Goal: Task Accomplishment & Management: Complete application form

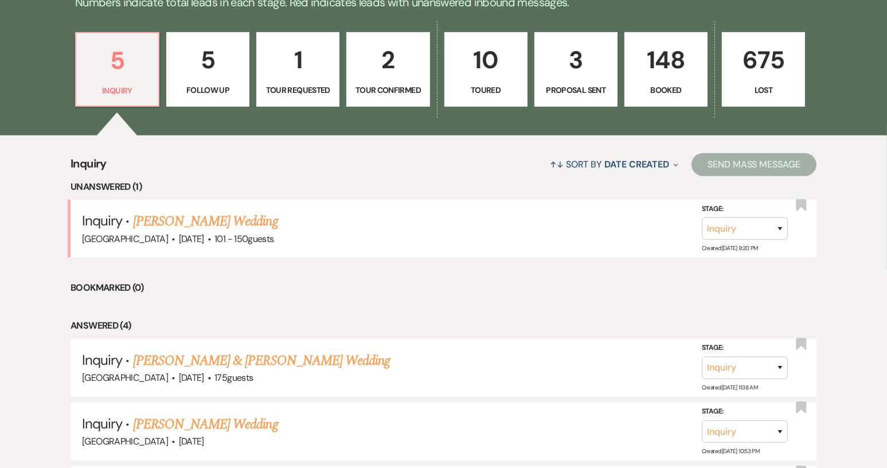
scroll to position [344, 0]
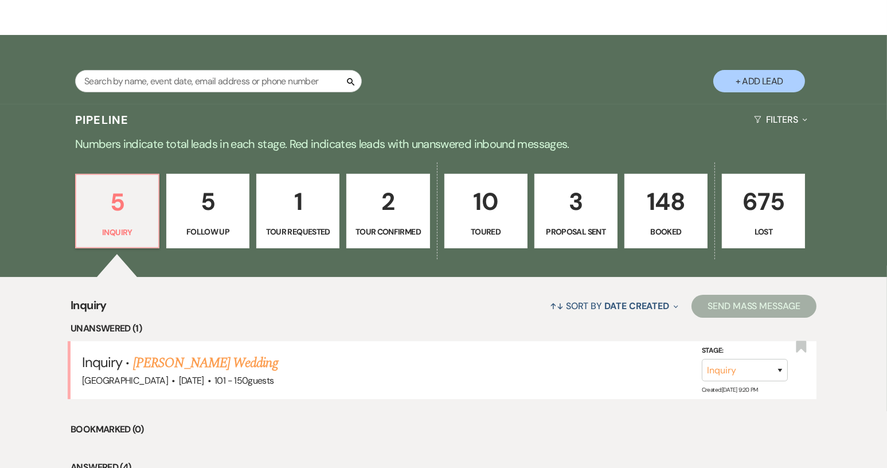
click at [655, 211] on p "148" at bounding box center [666, 201] width 68 height 38
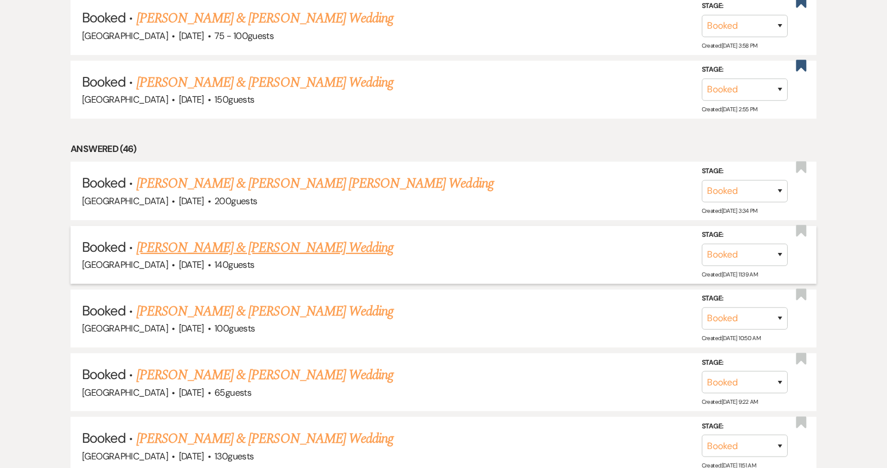
scroll to position [748, 0]
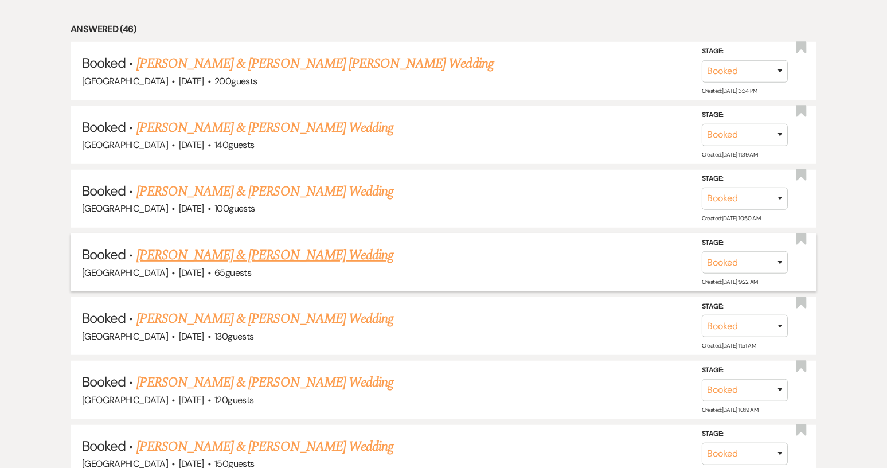
scroll to position [877, 0]
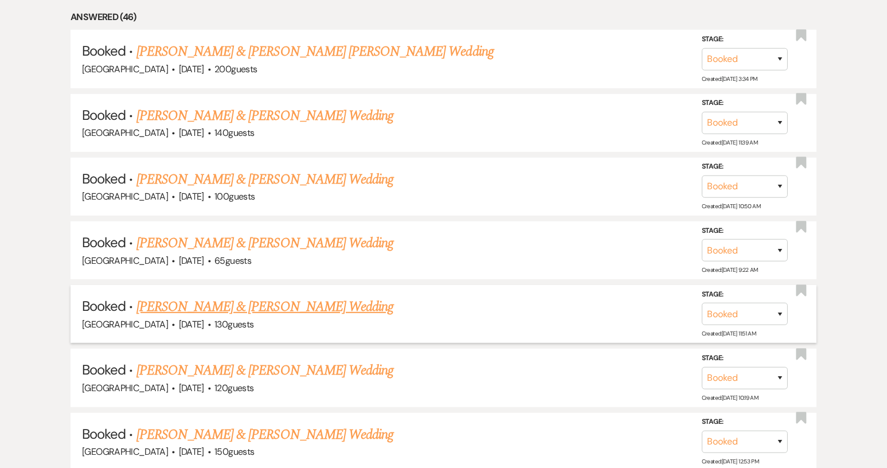
click at [345, 306] on link "[PERSON_NAME] & [PERSON_NAME] Wedding" at bounding box center [264, 306] width 257 height 21
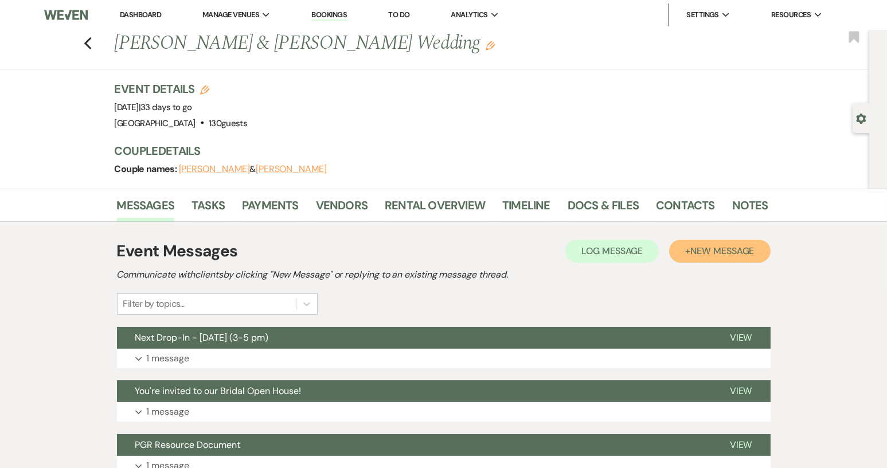
click at [701, 245] on span "New Message" at bounding box center [722, 251] width 64 height 12
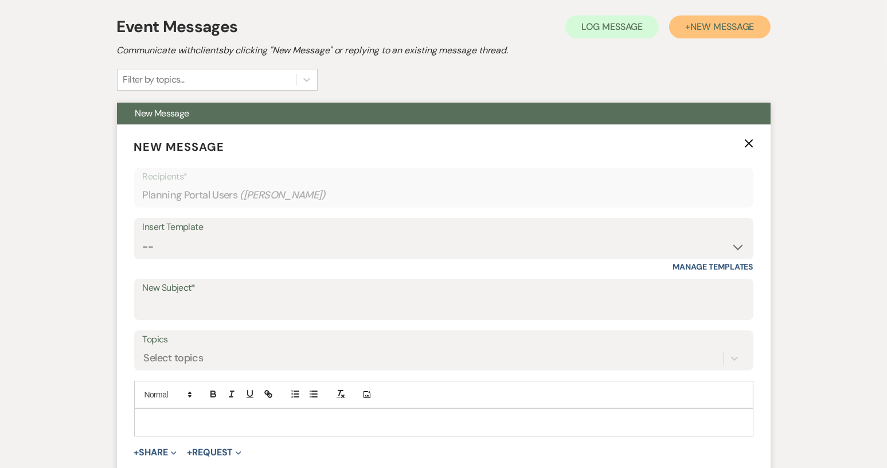
scroll to position [287, 0]
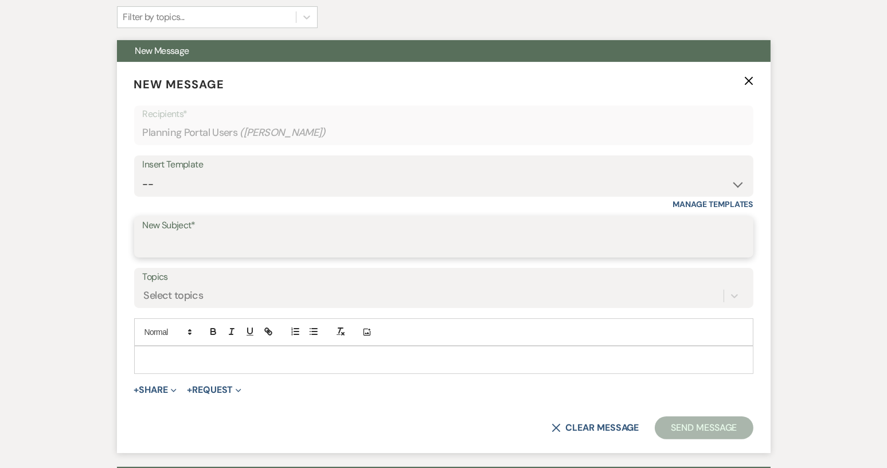
click at [298, 252] on input "New Subject*" at bounding box center [444, 245] width 602 height 22
type input "Bridal portraits"
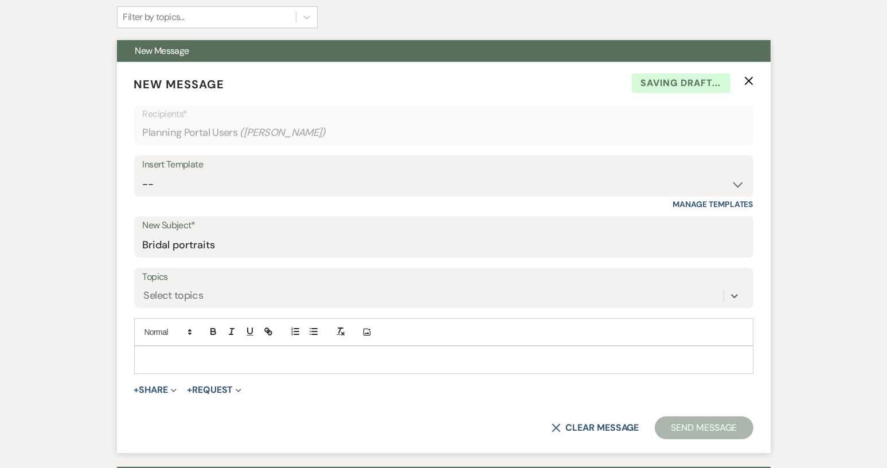
click at [296, 362] on p at bounding box center [443, 359] width 601 height 13
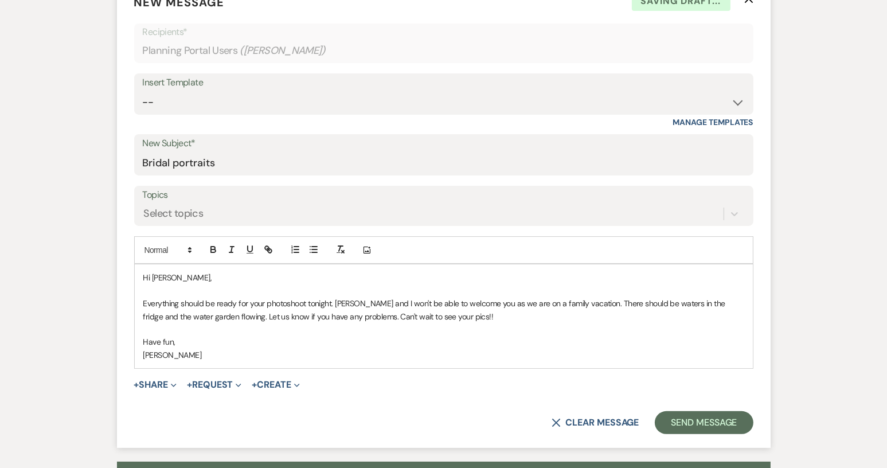
scroll to position [401, 0]
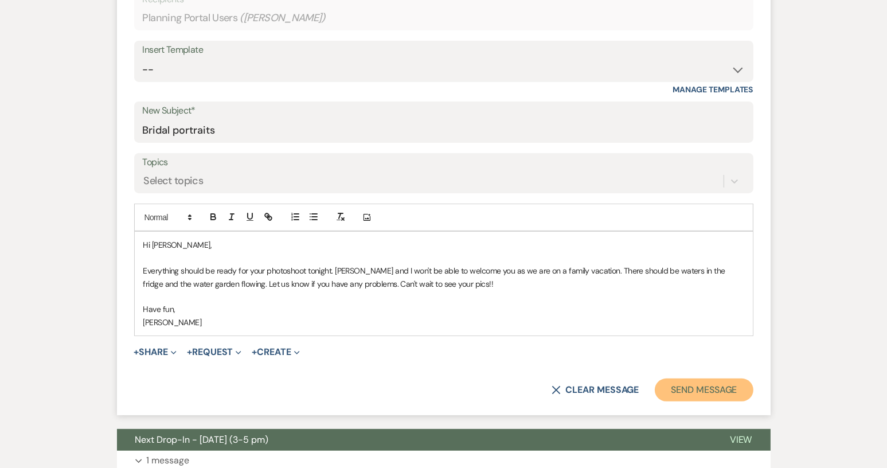
click at [690, 385] on button "Send Message" at bounding box center [704, 389] width 98 height 23
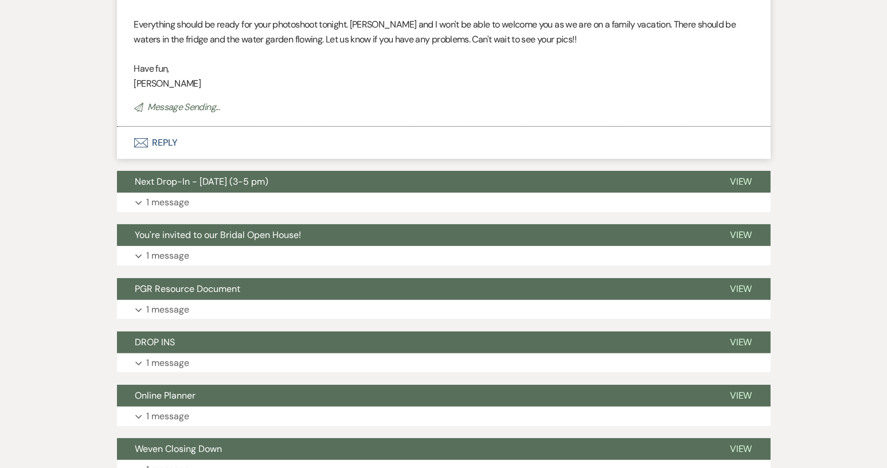
scroll to position [0, 0]
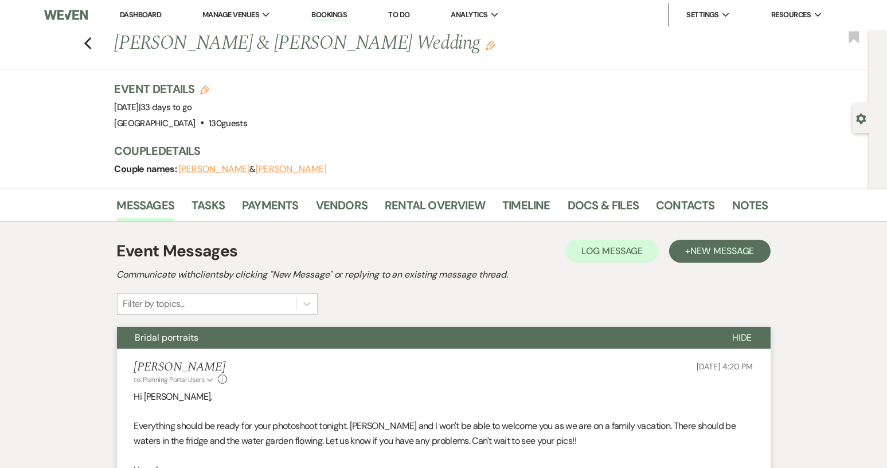
click at [142, 15] on link "Dashboard" at bounding box center [140, 15] width 41 height 10
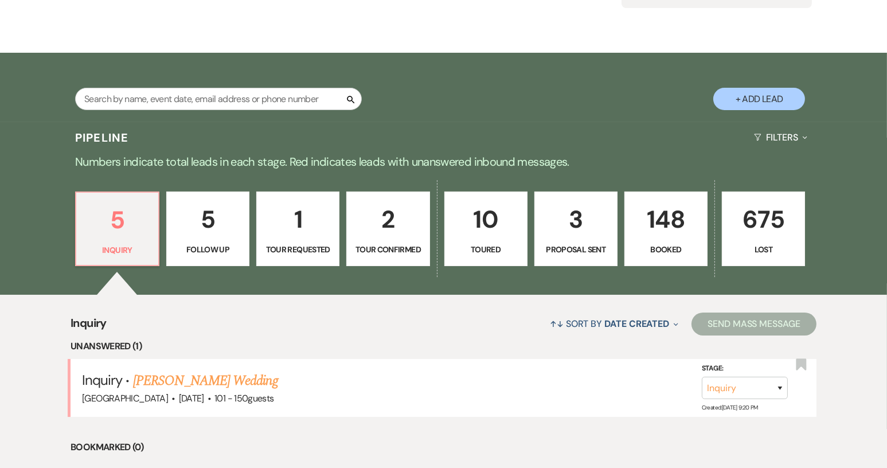
scroll to position [172, 0]
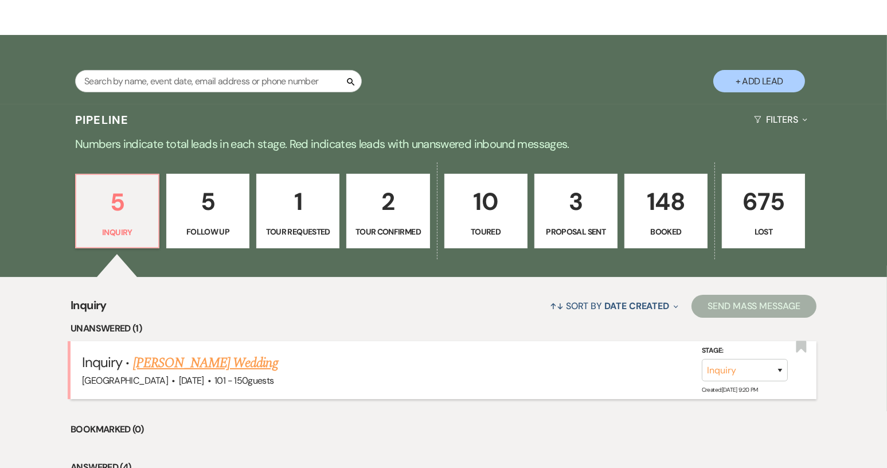
click at [174, 365] on link "[PERSON_NAME] Wedding" at bounding box center [205, 363] width 145 height 21
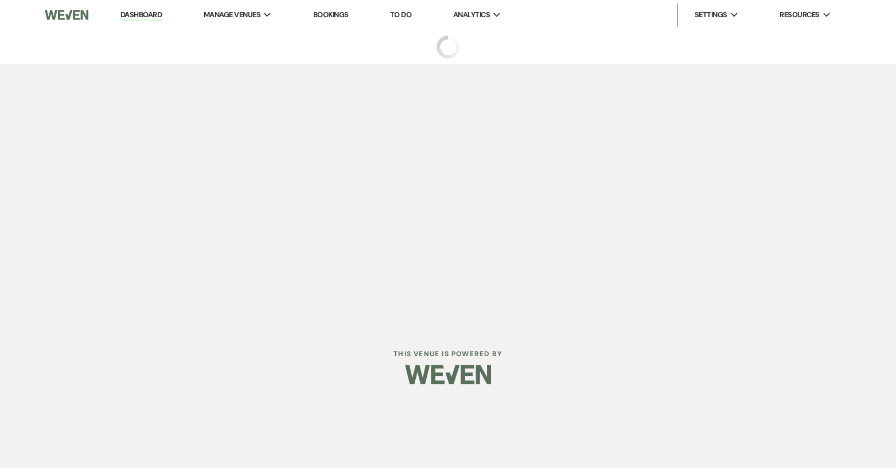
select select "2"
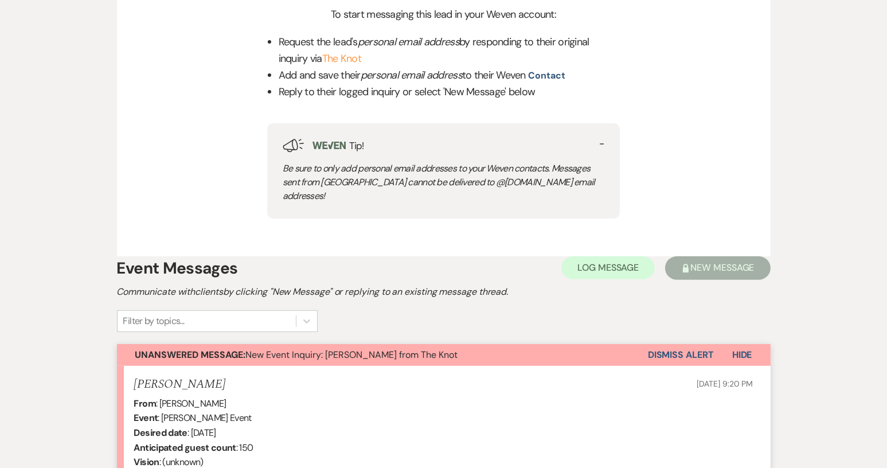
scroll to position [486, 0]
click at [667, 345] on button "Dismiss Alert" at bounding box center [681, 356] width 66 height 22
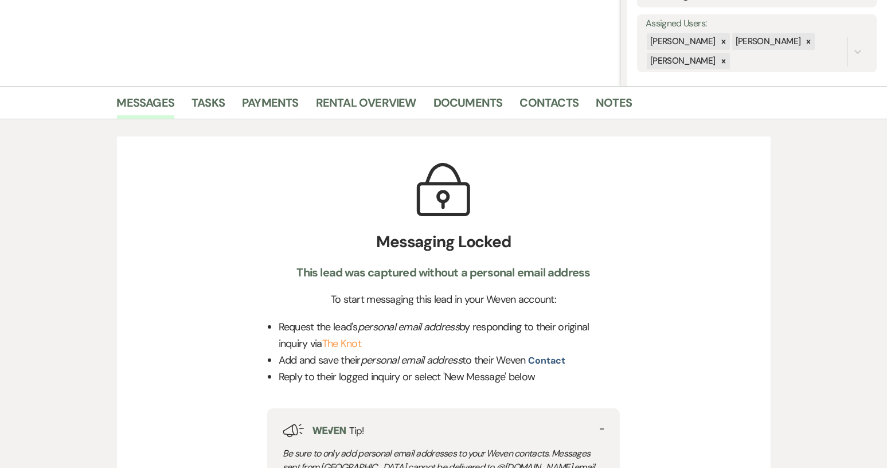
scroll to position [200, 0]
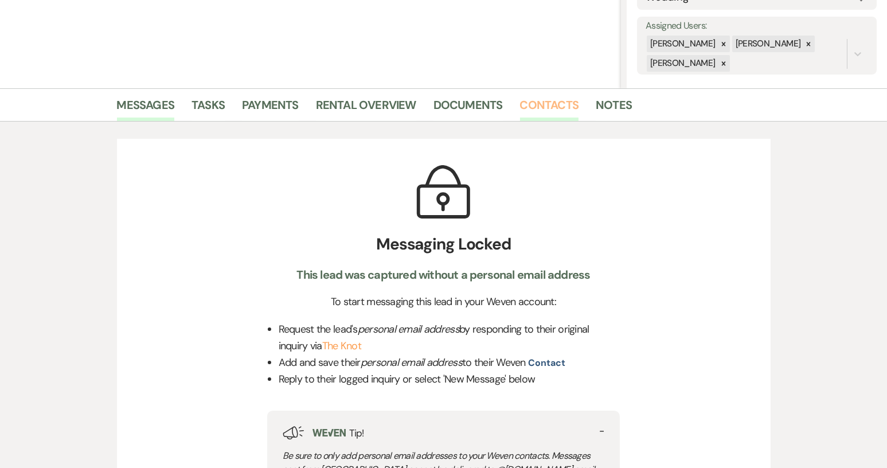
click at [548, 112] on link "Contacts" at bounding box center [549, 108] width 59 height 25
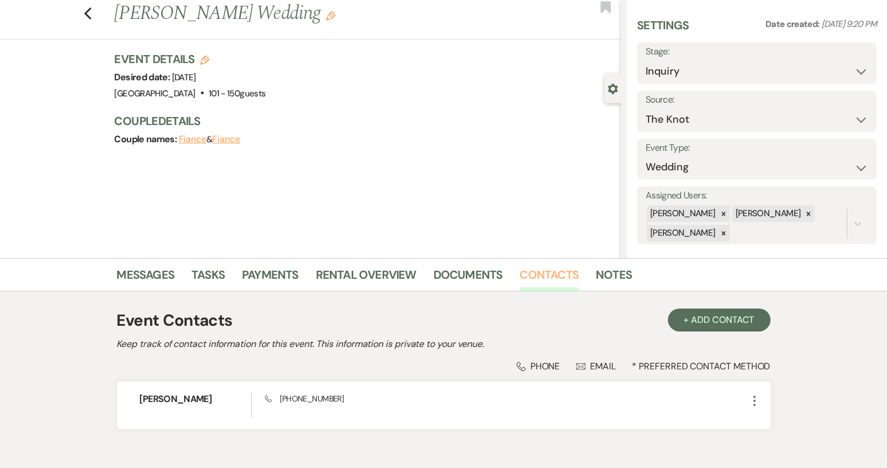
scroll to position [92, 0]
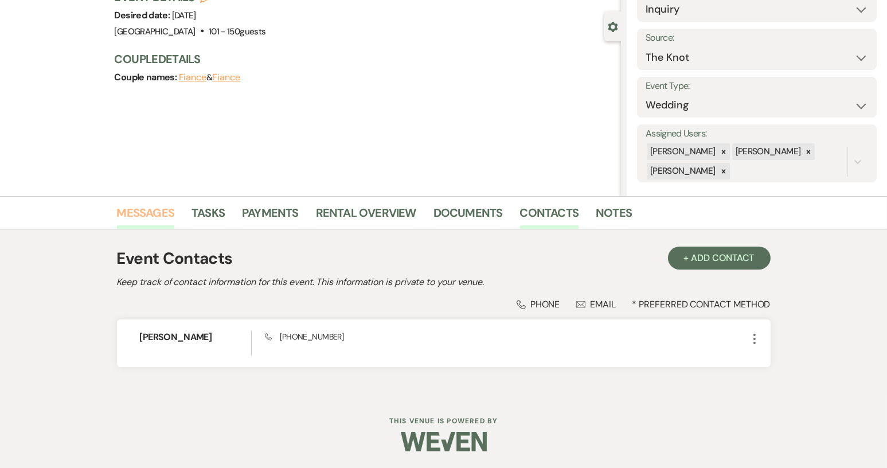
click at [147, 217] on link "Messages" at bounding box center [146, 216] width 58 height 25
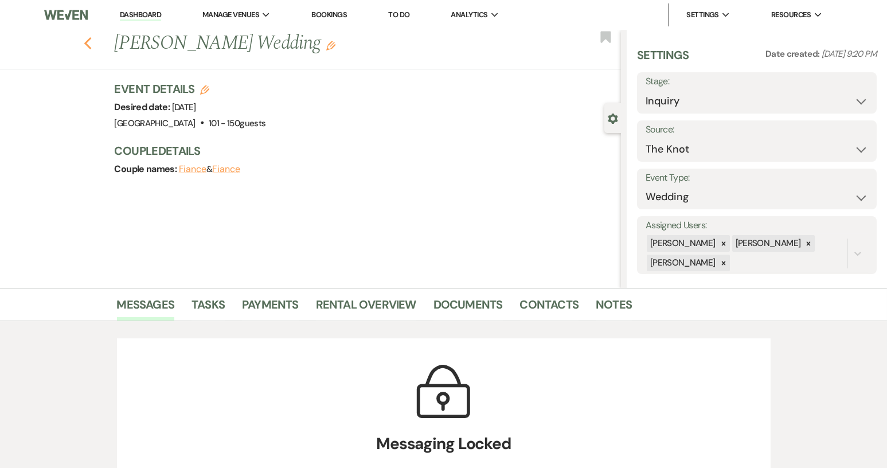
click at [90, 37] on icon "Previous" at bounding box center [88, 44] width 9 height 14
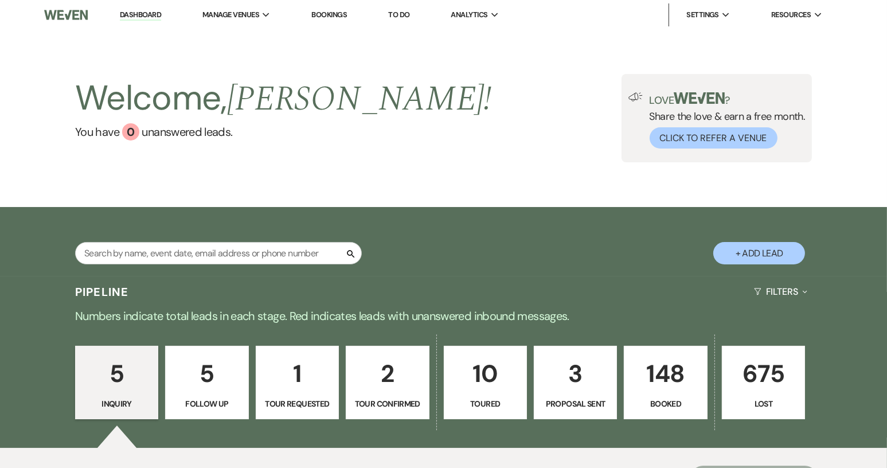
click at [765, 250] on button "+ Add Lead" at bounding box center [759, 253] width 92 height 22
select select "640"
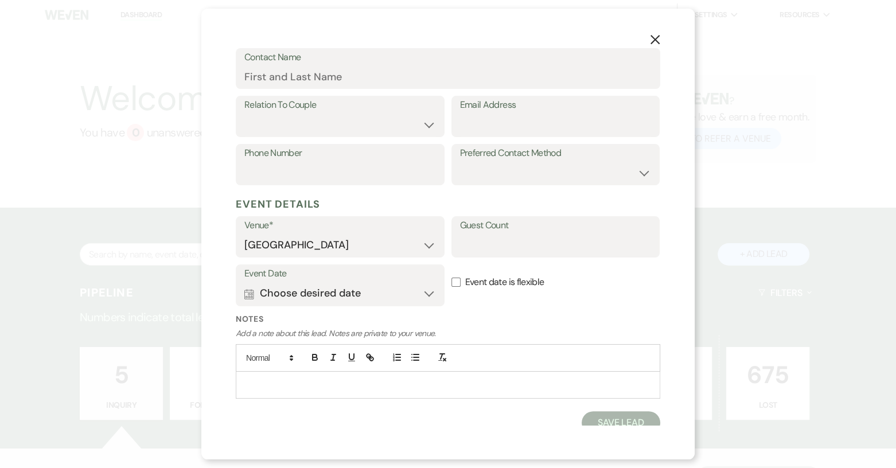
scroll to position [180, 0]
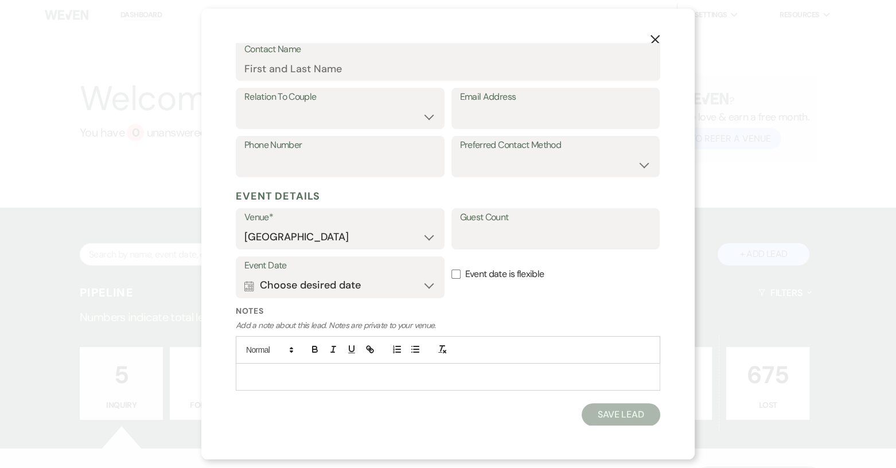
click at [312, 372] on p at bounding box center [448, 376] width 406 height 13
drag, startPoint x: 412, startPoint y: 401, endPoint x: 474, endPoint y: 402, distance: 62.5
click at [474, 402] on p "Qutona and [PERSON_NAME]" at bounding box center [448, 402] width 406 height 13
copy span "Qutona and [PERSON_NAME]"
click at [306, 70] on input "Contact Name" at bounding box center [447, 68] width 407 height 22
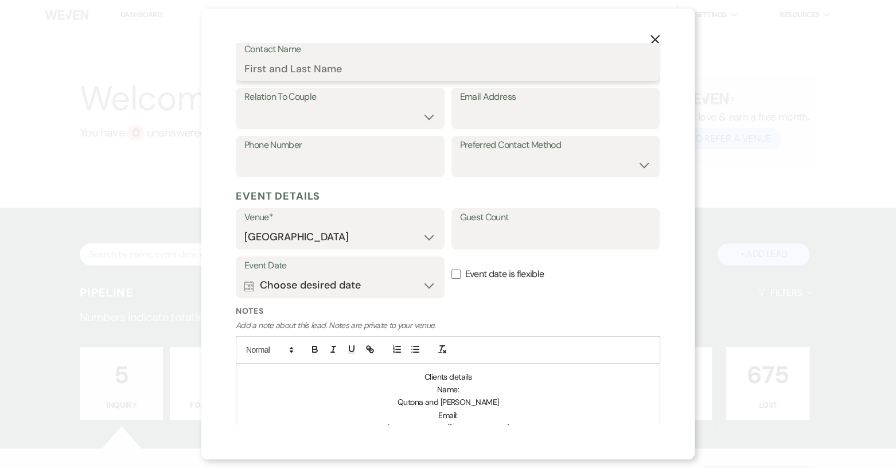
paste input "Qutona and [PERSON_NAME]"
type input "Qutona and [PERSON_NAME]"
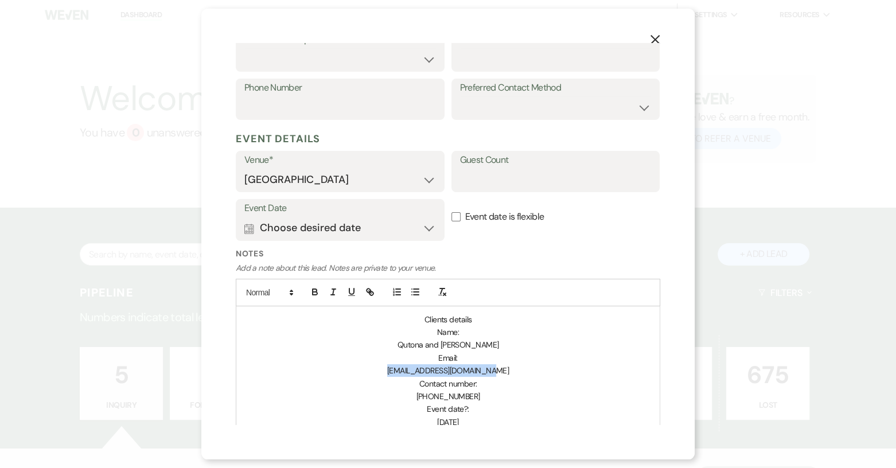
drag, startPoint x: 390, startPoint y: 369, endPoint x: 501, endPoint y: 374, distance: 110.2
click at [501, 374] on p "[EMAIL_ADDRESS][DOMAIN_NAME]" at bounding box center [448, 370] width 406 height 13
copy span "[EMAIL_ADDRESS][DOMAIN_NAME]"
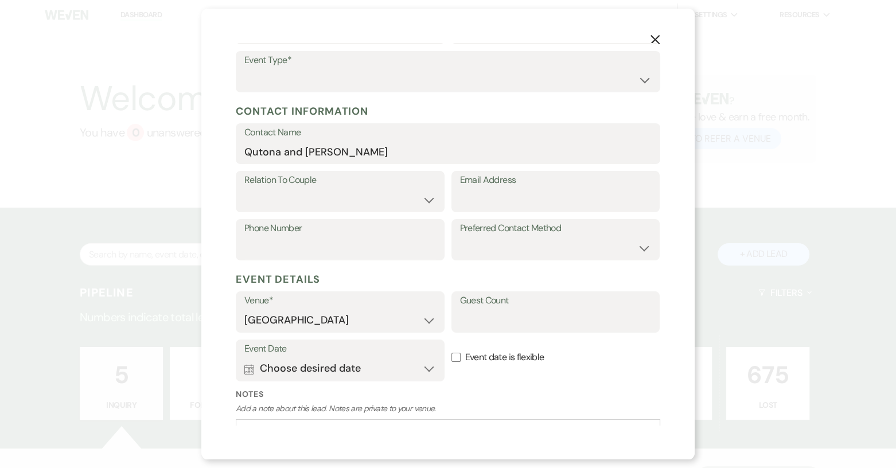
scroll to position [65, 0]
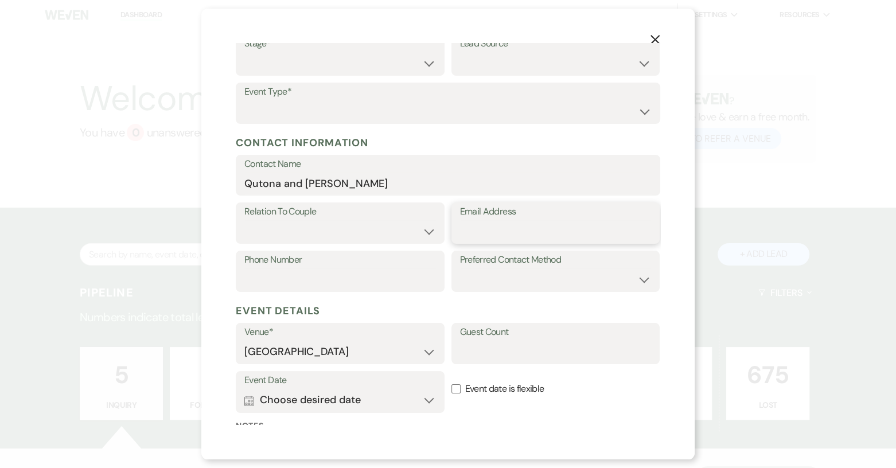
click at [484, 225] on input "Email Address" at bounding box center [555, 231] width 191 height 22
paste input "[EMAIL_ADDRESS][DOMAIN_NAME]"
type input "[EMAIL_ADDRESS][DOMAIN_NAME]"
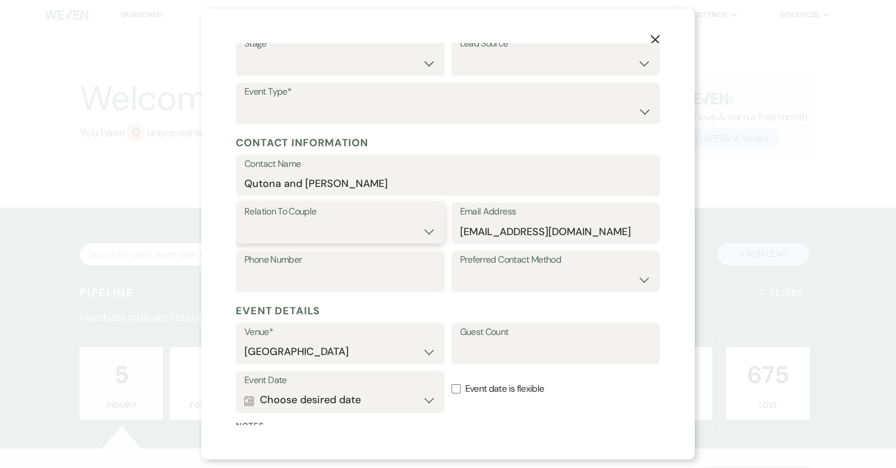
click at [423, 231] on select "Couple Planner Parent of Couple Family Member Friend Other" at bounding box center [339, 231] width 191 height 22
select select "1"
click at [244, 220] on select "Couple Planner Parent of Couple Family Member Friend Other" at bounding box center [339, 231] width 191 height 22
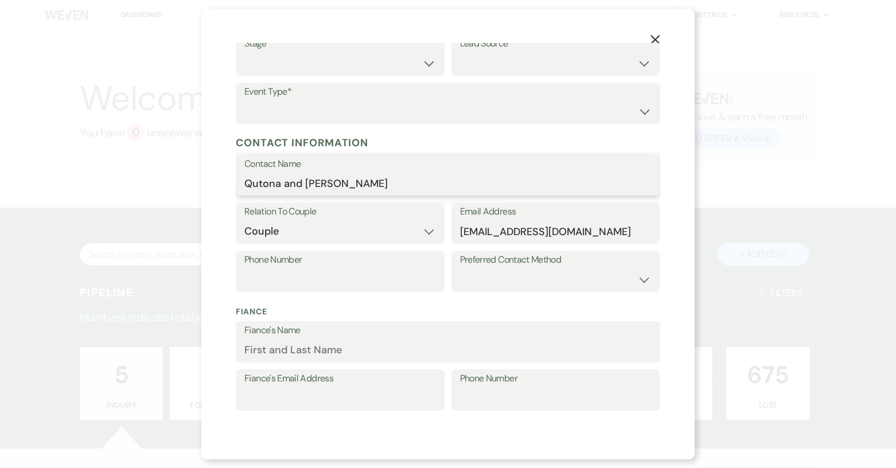
drag, startPoint x: 303, startPoint y: 182, endPoint x: 344, endPoint y: 184, distance: 41.3
click at [344, 184] on input "Qutona and [PERSON_NAME]" at bounding box center [447, 183] width 407 height 22
type input "Qutona and"
click at [284, 353] on input "Fiance's Name" at bounding box center [447, 350] width 407 height 22
paste input "[PERSON_NAME]"
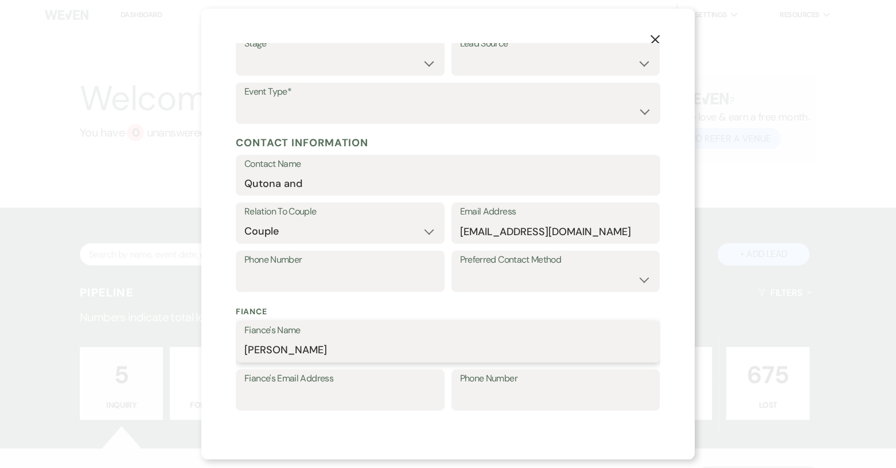
type input "[PERSON_NAME]"
click at [306, 186] on input "Qutona and" at bounding box center [447, 183] width 407 height 22
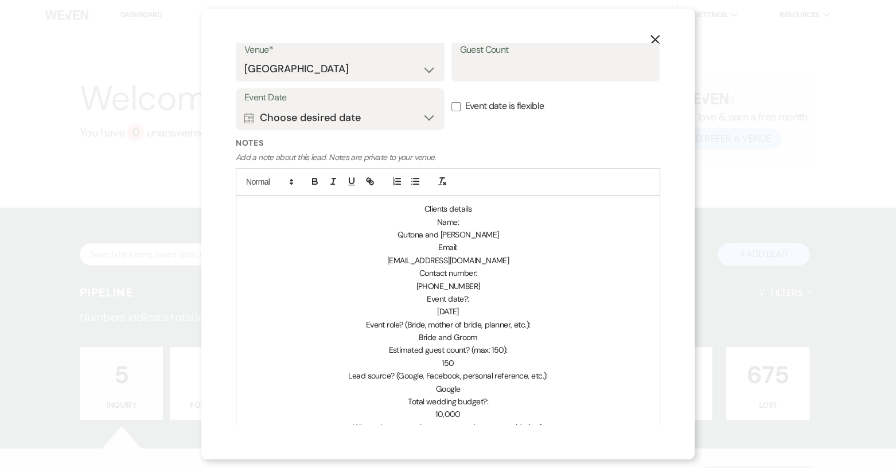
scroll to position [467, 0]
type input "Qutona"
drag, startPoint x: 428, startPoint y: 284, endPoint x: 493, endPoint y: 280, distance: 65.5
click at [493, 280] on p "[PHONE_NUMBER]" at bounding box center [448, 285] width 406 height 13
copy span "8647158707"
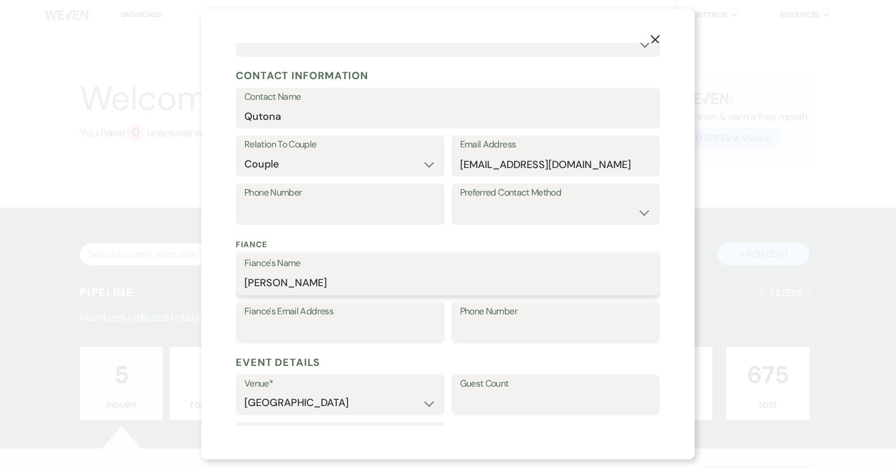
scroll to position [123, 0]
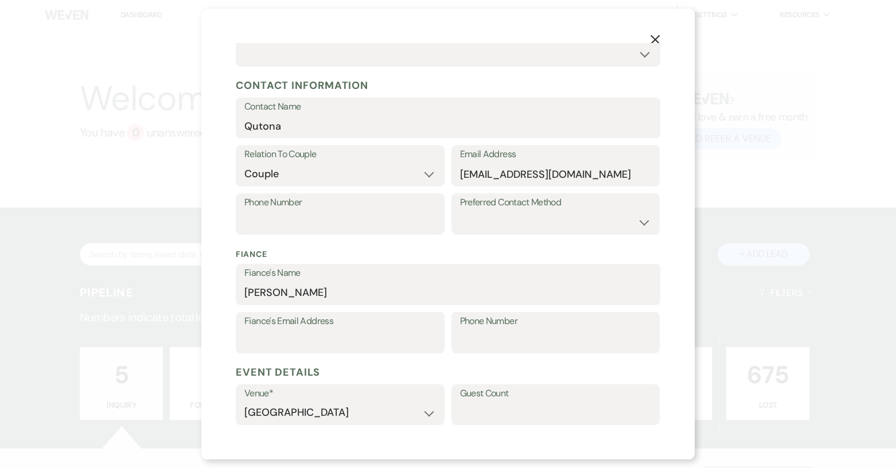
drag, startPoint x: 463, startPoint y: 130, endPoint x: 381, endPoint y: 204, distance: 110.4
click at [381, 204] on label "Phone Number" at bounding box center [339, 202] width 191 height 17
click at [381, 211] on input "Phone Number" at bounding box center [339, 222] width 191 height 22
paste input "8647158707"
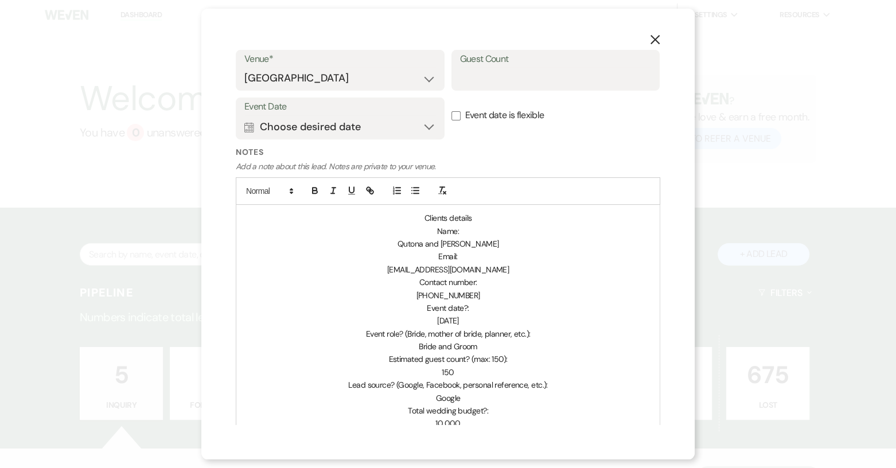
scroll to position [524, 0]
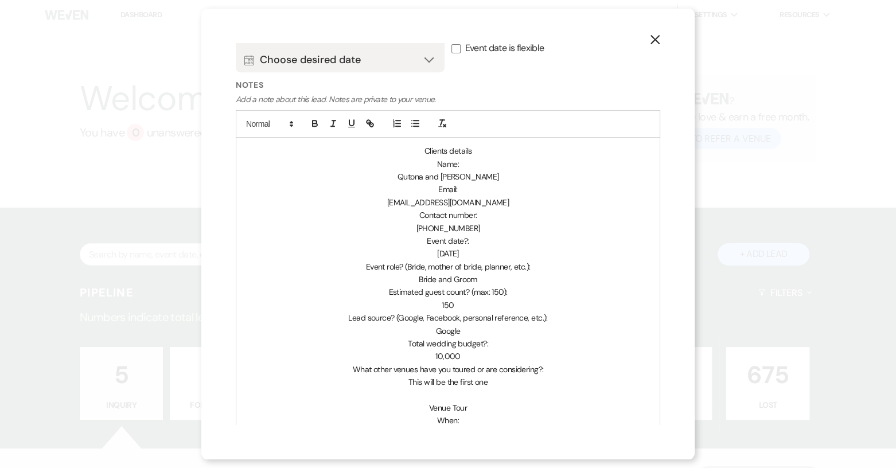
type input "8647158707"
drag, startPoint x: 390, startPoint y: 202, endPoint x: 493, endPoint y: 207, distance: 103.3
click at [493, 207] on p "[EMAIL_ADDRESS][DOMAIN_NAME]" at bounding box center [448, 202] width 406 height 13
copy span "[EMAIL_ADDRESS][DOMAIN_NAME]"
drag, startPoint x: 415, startPoint y: 175, endPoint x: 474, endPoint y: 179, distance: 59.2
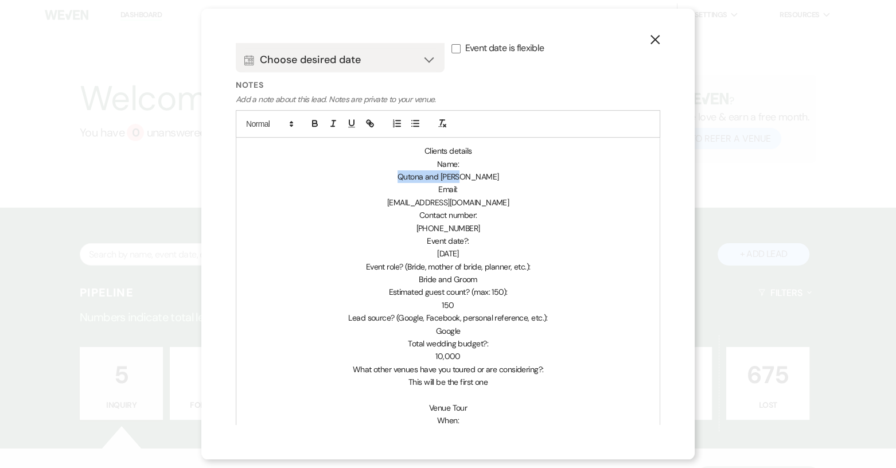
click at [474, 179] on p "Qutona and [PERSON_NAME]" at bounding box center [448, 176] width 406 height 13
copy span "Qutona and [PERSON_NAME]"
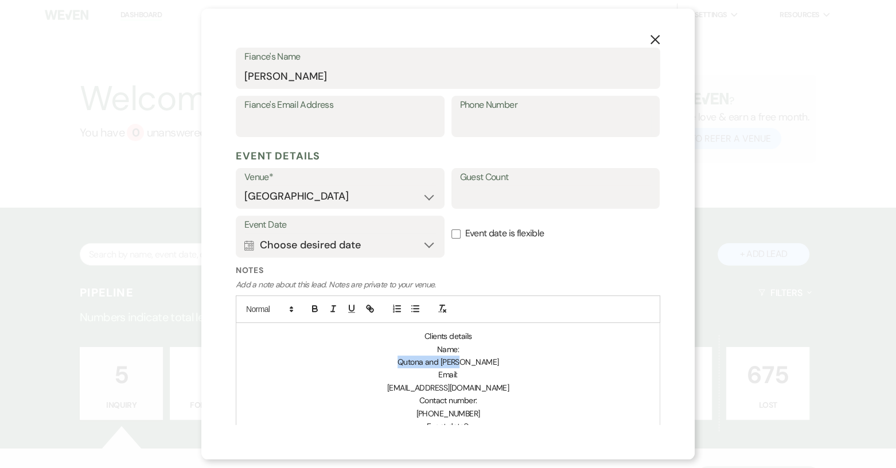
scroll to position [333, 0]
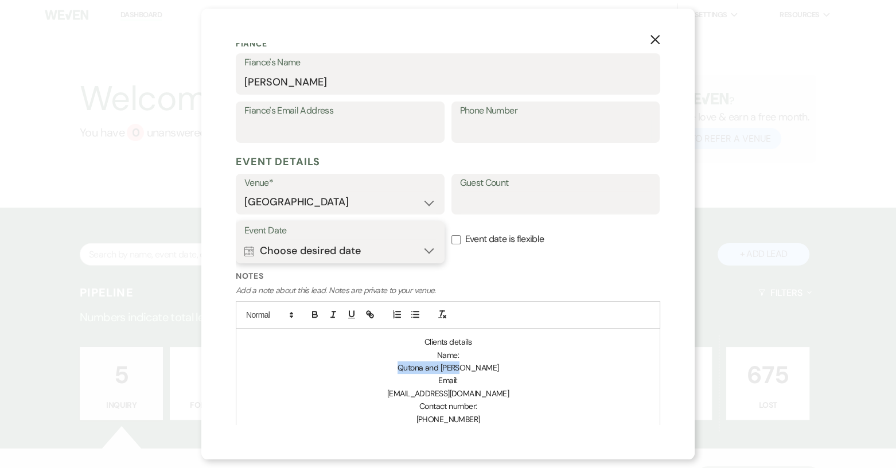
click at [359, 241] on button "Calendar Choose desired date Expand" at bounding box center [339, 250] width 191 height 23
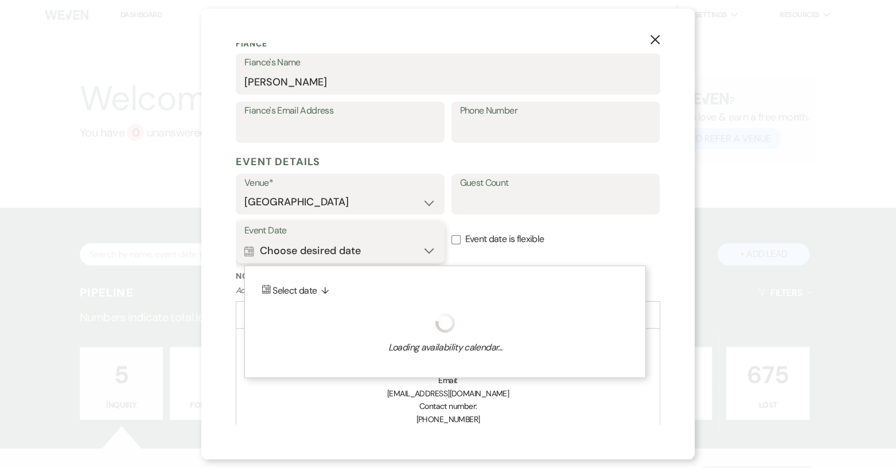
scroll to position [420, 0]
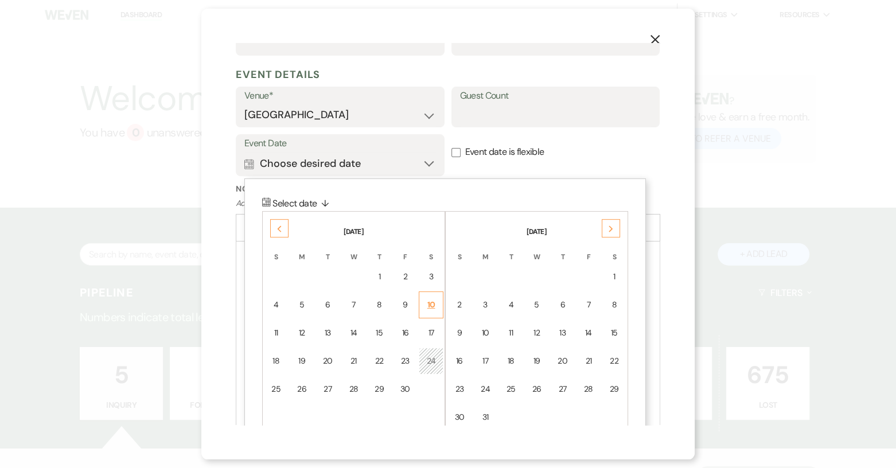
click at [434, 308] on div "10" at bounding box center [431, 305] width 10 height 12
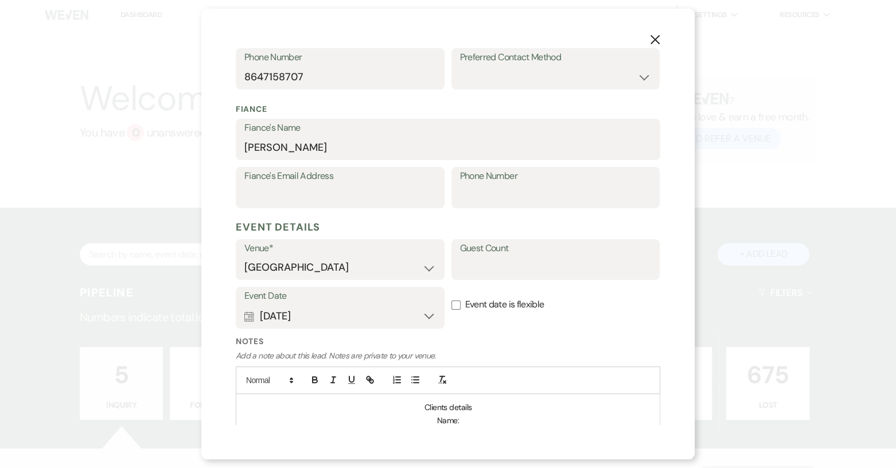
scroll to position [248, 0]
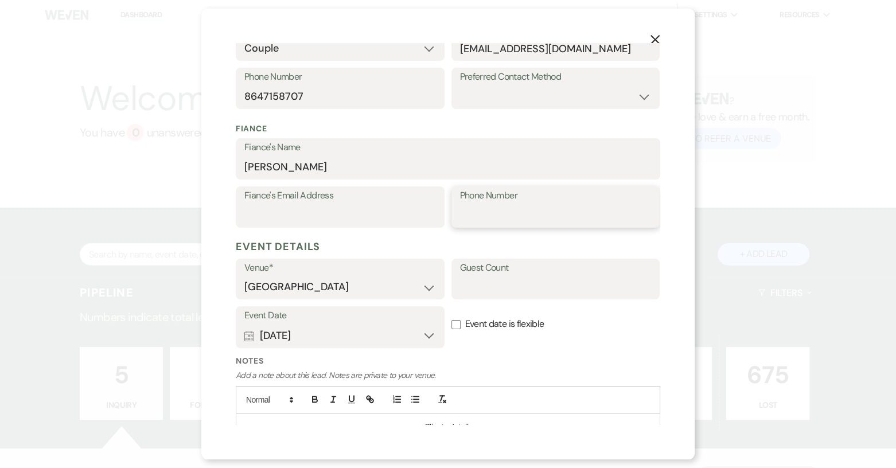
click at [496, 213] on input "Phone Number" at bounding box center [555, 215] width 191 height 22
click at [498, 290] on input "Guest Count" at bounding box center [555, 287] width 191 height 22
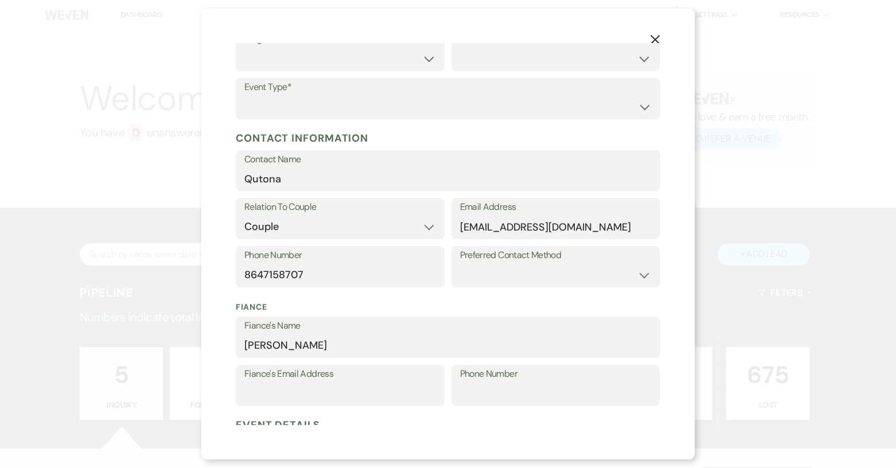
scroll to position [0, 0]
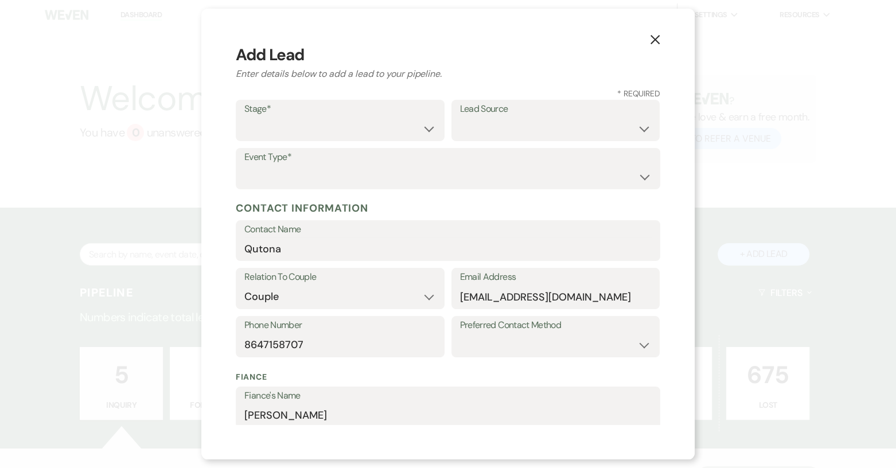
type input "150"
click at [425, 129] on select "Inquiry Follow Up Tour Requested Tour Confirmed Toured Proposal Sent Booked Lost" at bounding box center [339, 129] width 191 height 22
select select "4"
click at [244, 118] on select "Inquiry Follow Up Tour Requested Tour Confirmed Toured Proposal Sent Booked Lost" at bounding box center [339, 129] width 191 height 22
click at [629, 132] on select "Weven Venue Website Instagram Facebook Pinterest Google The Knot Wedding Wire H…" at bounding box center [555, 129] width 191 height 22
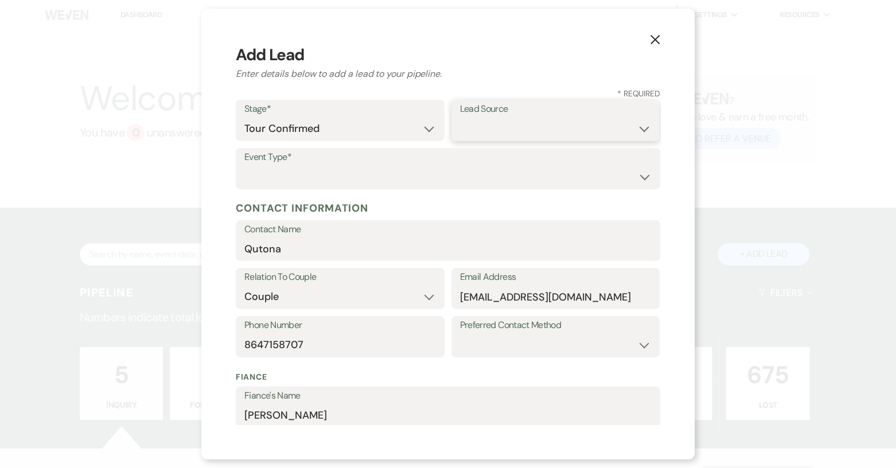
select select "6"
click at [460, 118] on select "Weven Venue Website Instagram Facebook Pinterest Google The Knot Wedding Wire H…" at bounding box center [555, 129] width 191 height 22
click at [342, 180] on select "Wedding Anniversary Party Baby Shower Bachelorette / Bachelor Party Birthday Pa…" at bounding box center [447, 177] width 407 height 22
select select "1"
click at [244, 166] on select "Wedding Anniversary Party Baby Shower Bachelorette / Bachelor Party Birthday Pa…" at bounding box center [447, 177] width 407 height 22
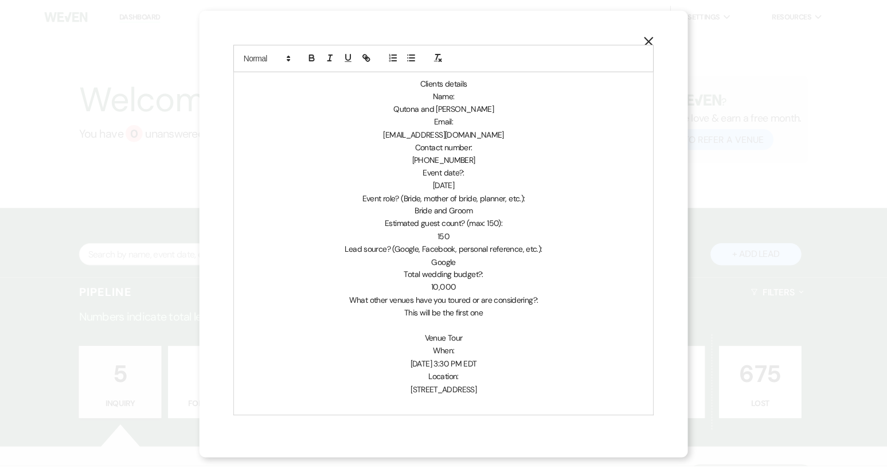
scroll to position [620, 0]
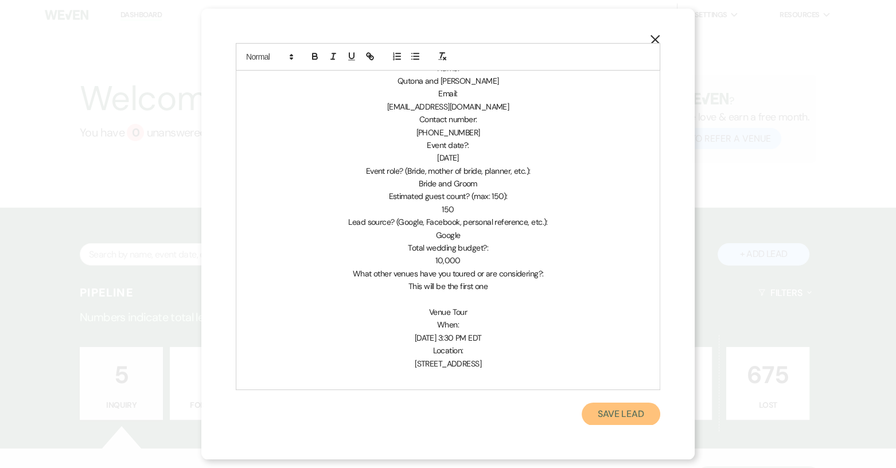
click at [613, 415] on button "Save Lead" at bounding box center [620, 413] width 79 height 23
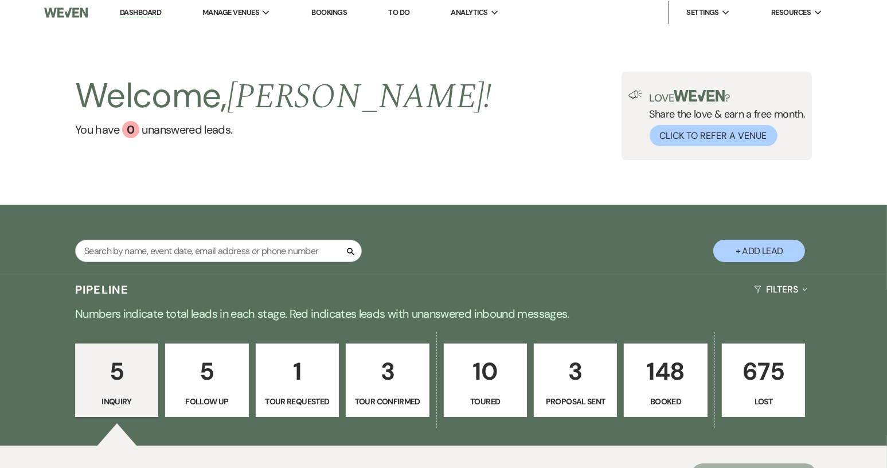
scroll to position [0, 0]
